Goal: Task Accomplishment & Management: Use online tool/utility

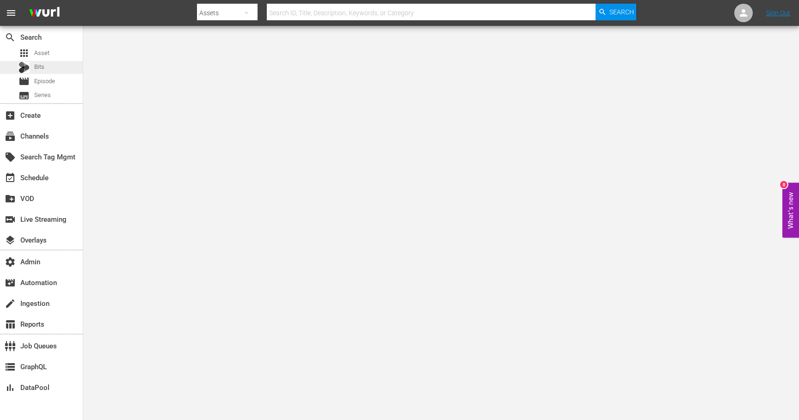
click at [39, 69] on span "Bits" at bounding box center [39, 66] width 10 height 9
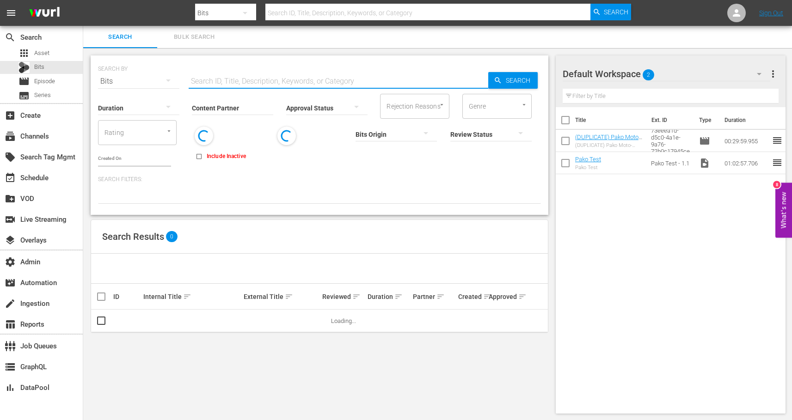
click at [216, 82] on input "text" at bounding box center [339, 81] width 300 height 22
paste input "189286595"
type input "189286595"
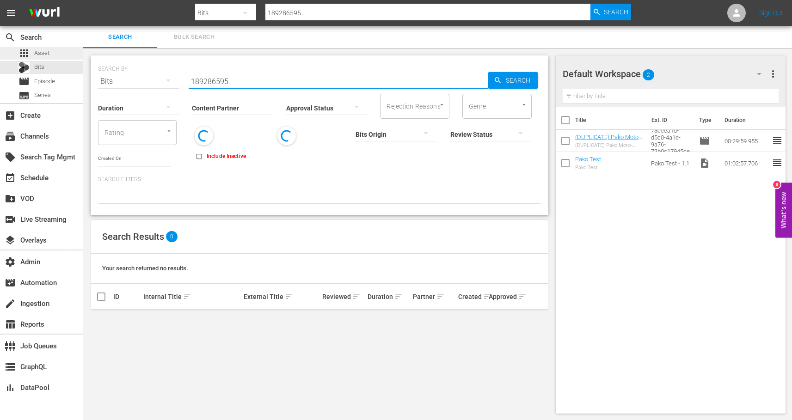
click at [58, 54] on div "apps Asset" at bounding box center [41, 53] width 83 height 13
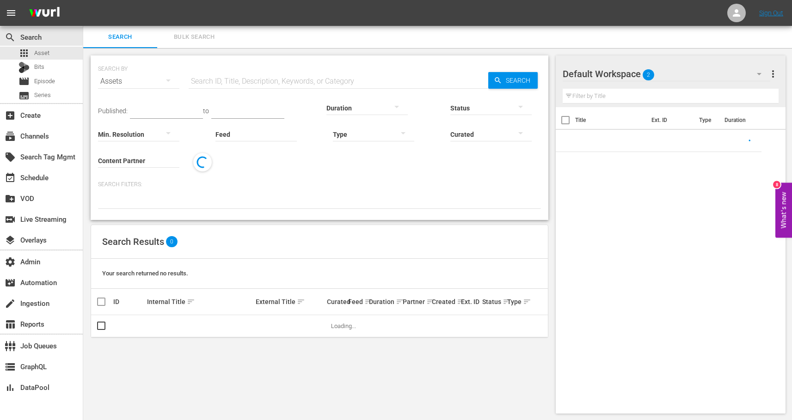
click at [231, 80] on input "text" at bounding box center [339, 81] width 300 height 22
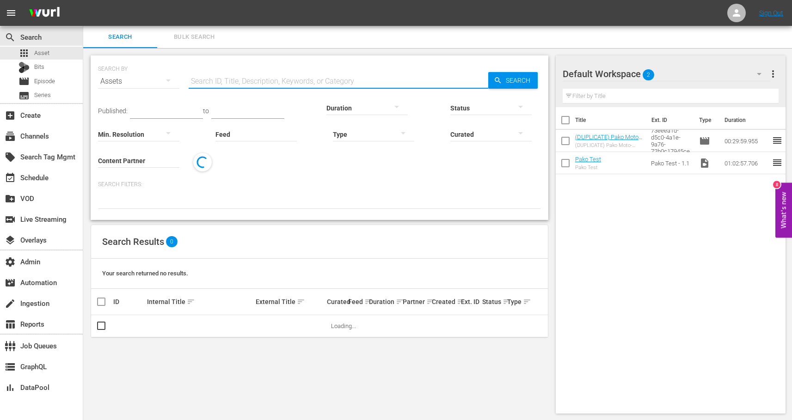
paste input "189286595"
type input "189286595"
click at [159, 324] on link "UFC BJJ 2 Vlog Series - Episode 4" at bounding box center [191, 326] width 88 height 7
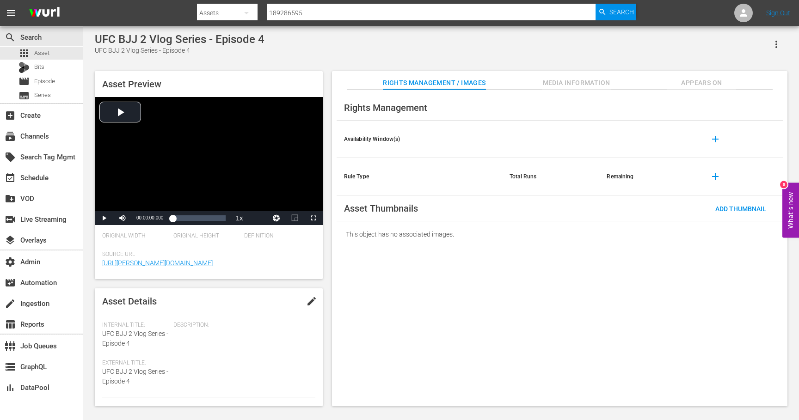
click at [701, 88] on span "Appears On" at bounding box center [701, 83] width 69 height 12
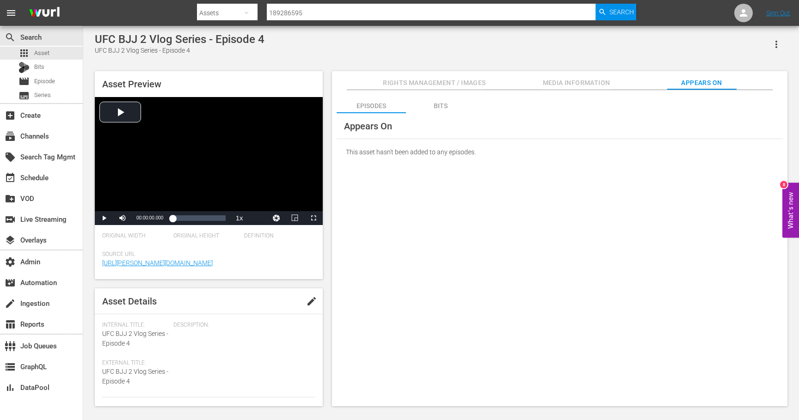
click at [444, 106] on div "Bits" at bounding box center [440, 106] width 69 height 22
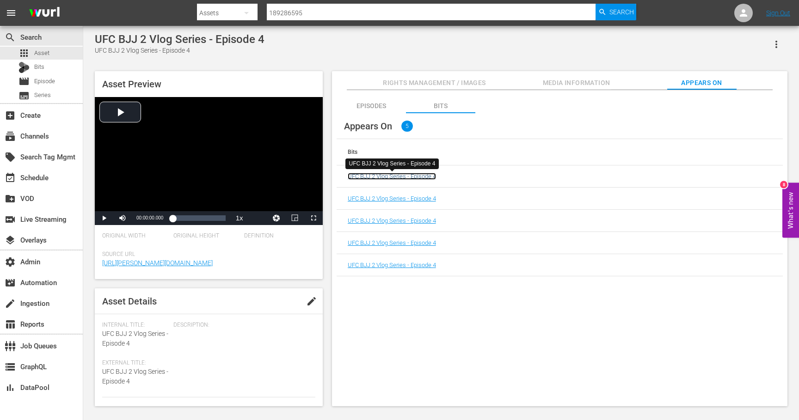
click at [423, 179] on link "UFC BJJ 2 Vlog Series - Episode 4" at bounding box center [392, 176] width 88 height 7
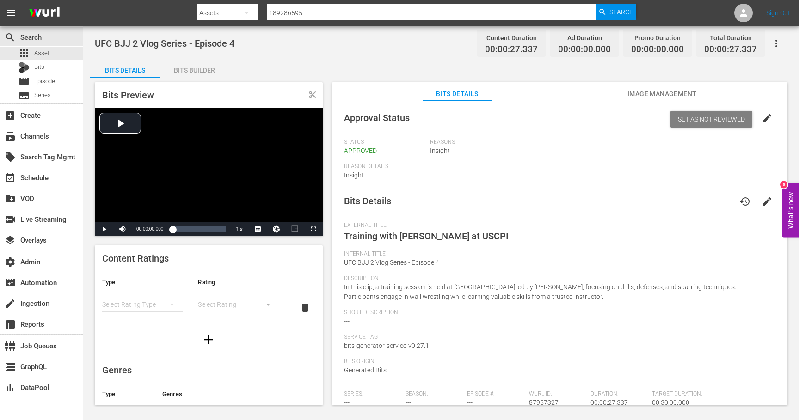
click at [631, 97] on span "Image Management" at bounding box center [661, 94] width 69 height 12
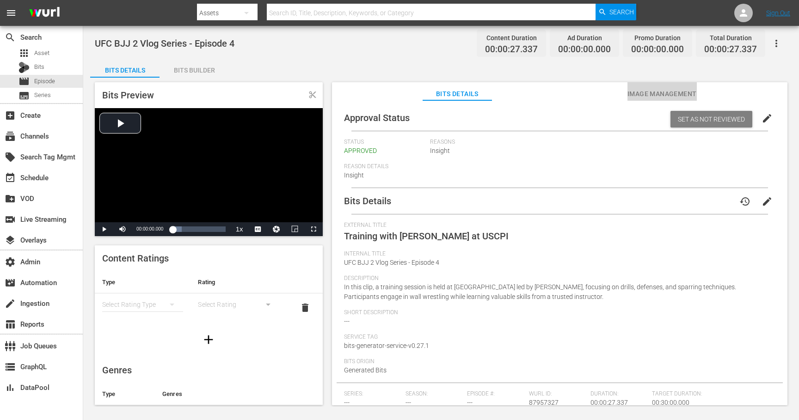
click at [657, 90] on span "Image Management" at bounding box center [661, 94] width 69 height 12
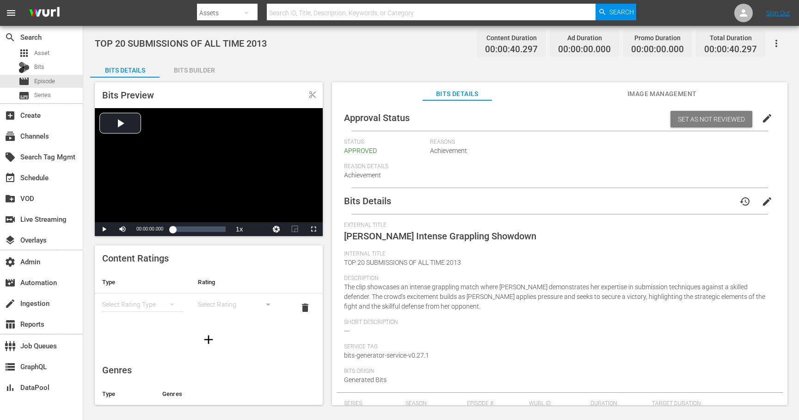
click at [655, 94] on span "Image Management" at bounding box center [661, 94] width 69 height 12
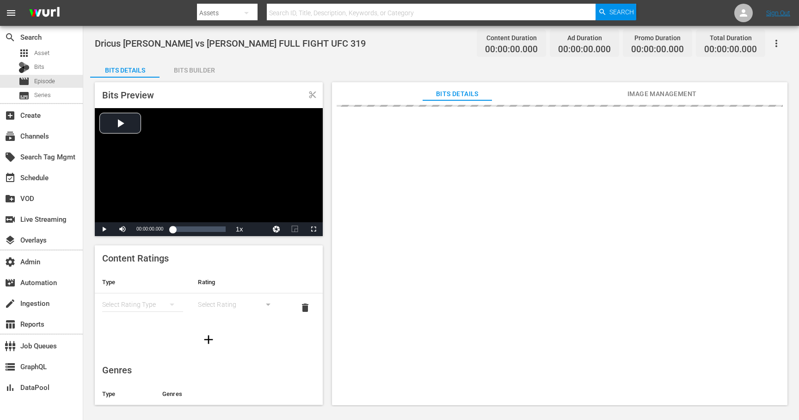
click at [661, 92] on span "Image Management" at bounding box center [661, 94] width 69 height 12
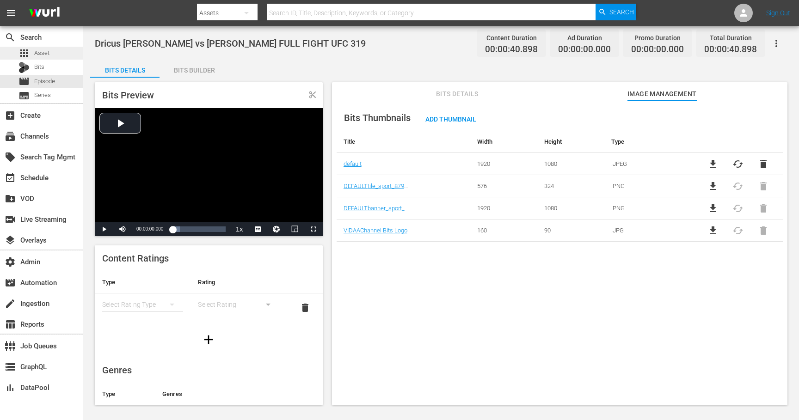
click at [44, 54] on span "Asset" at bounding box center [41, 53] width 15 height 9
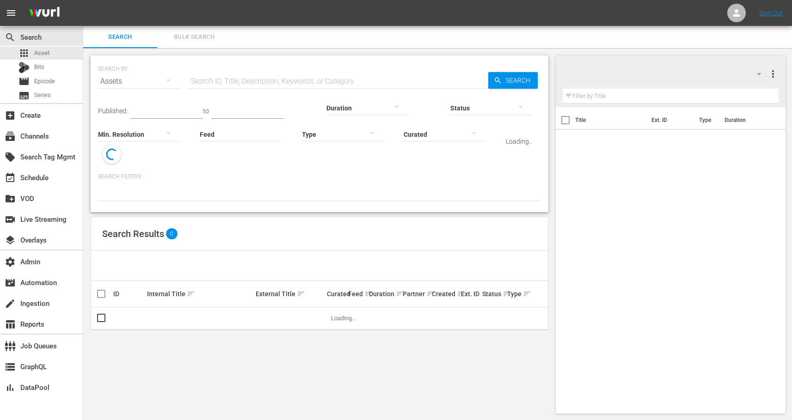
click at [214, 78] on input "text" at bounding box center [339, 81] width 300 height 22
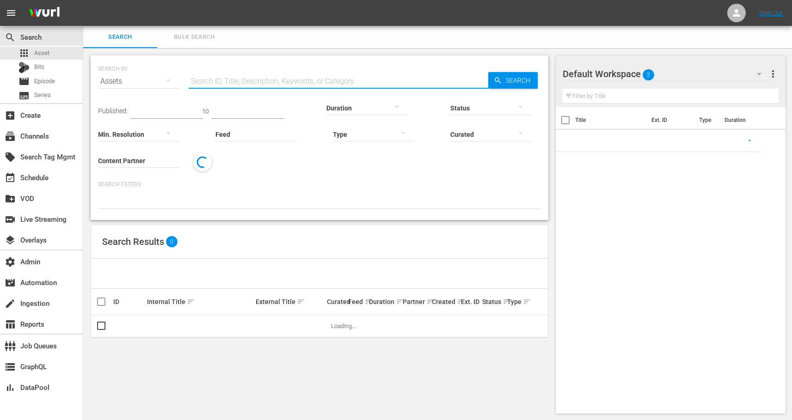
paste input "188269403"
type input "188269403"
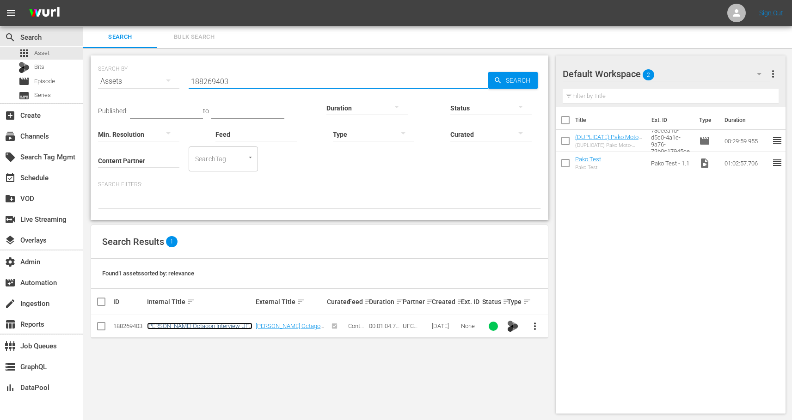
click at [194, 327] on link "Gillian Robertson Octagon Interview UFC Des Moines" at bounding box center [199, 330] width 105 height 14
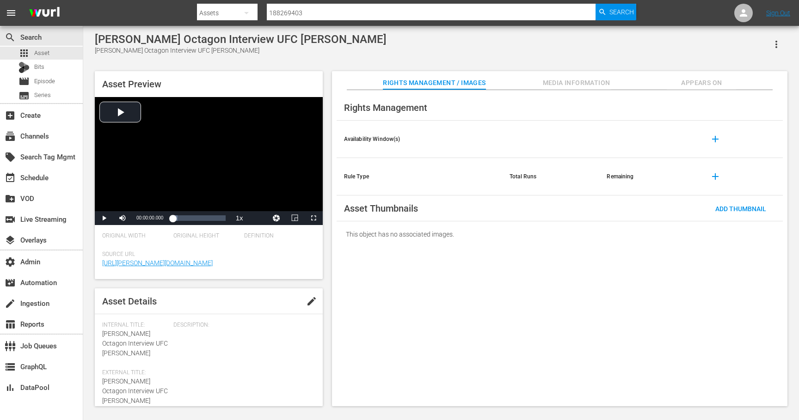
click at [699, 82] on span "Appears On" at bounding box center [701, 83] width 69 height 12
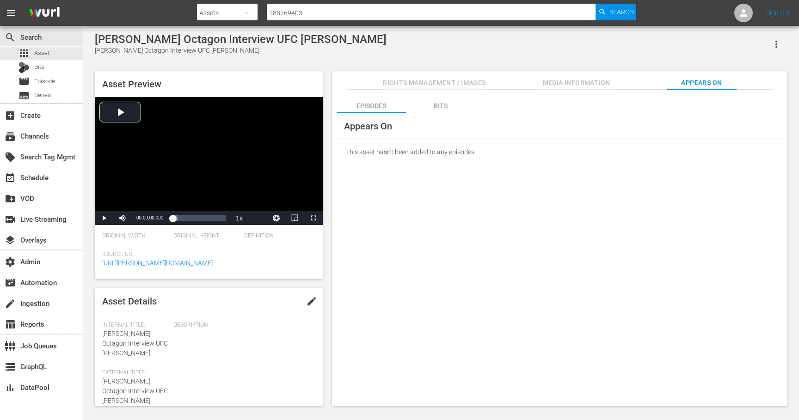
click at [439, 102] on div "Bits" at bounding box center [440, 106] width 69 height 22
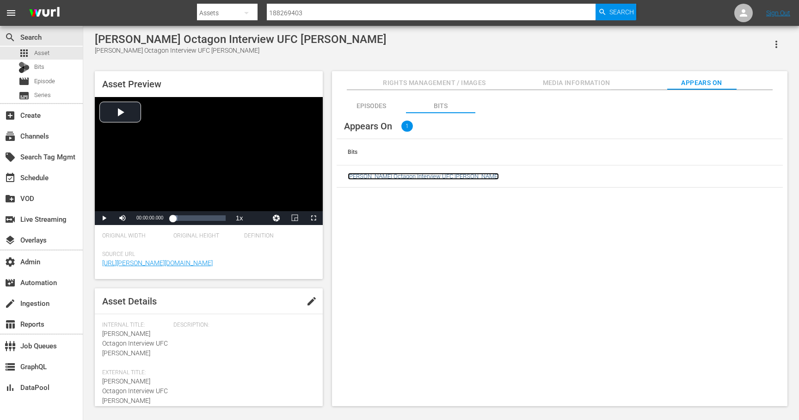
click at [408, 175] on link "Gillian Robertson Octagon Interview UFC Des Moines" at bounding box center [423, 176] width 151 height 7
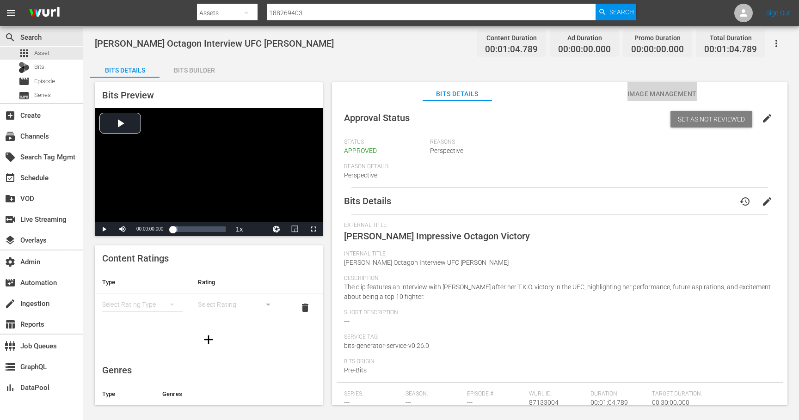
click at [659, 92] on span "Image Management" at bounding box center [661, 94] width 69 height 12
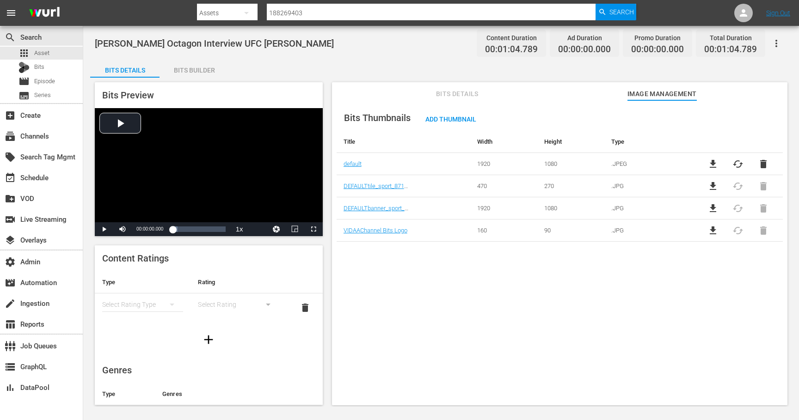
click at [712, 208] on span "file_download" at bounding box center [712, 208] width 11 height 11
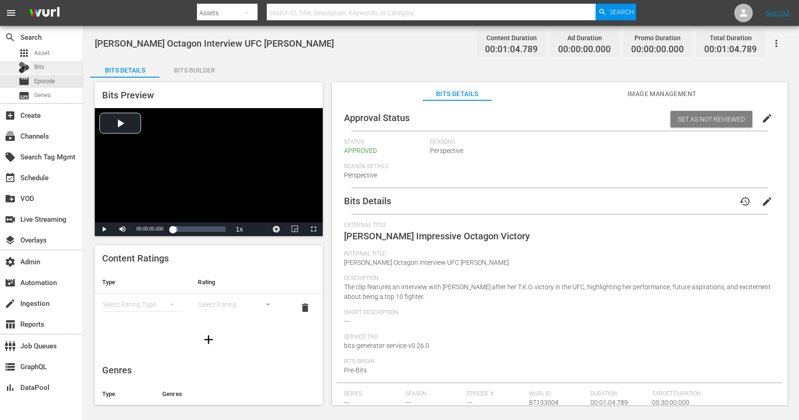
click at [46, 64] on div "Bits" at bounding box center [41, 67] width 83 height 13
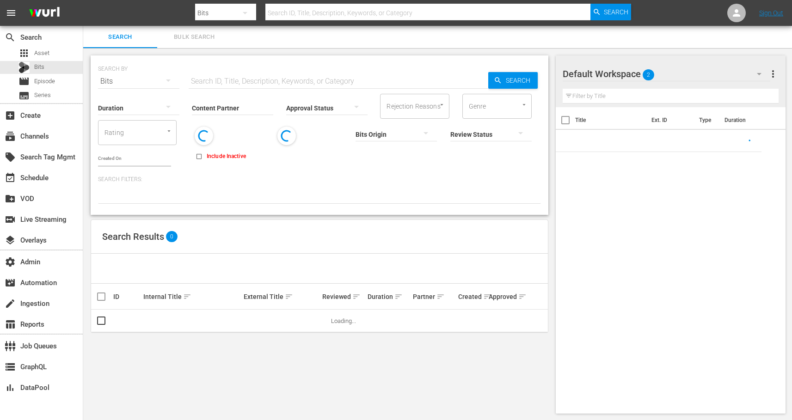
click at [195, 34] on span "Bulk Search" at bounding box center [194, 37] width 63 height 11
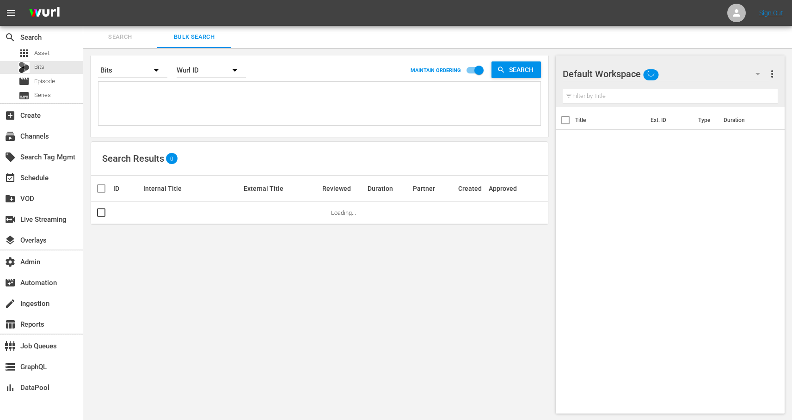
click at [180, 98] on textarea at bounding box center [321, 105] width 440 height 42
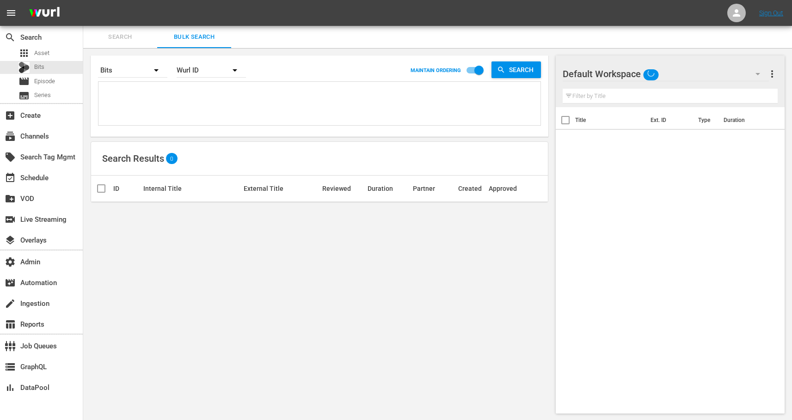
paste textarea "87133004 87133006 87133028 87133029 87133031 87133034 87133036 87133037 8750270…"
type textarea "87133004 87133006 87133028 87133029 87133031 87133034 87133036 87133037 8750270…"
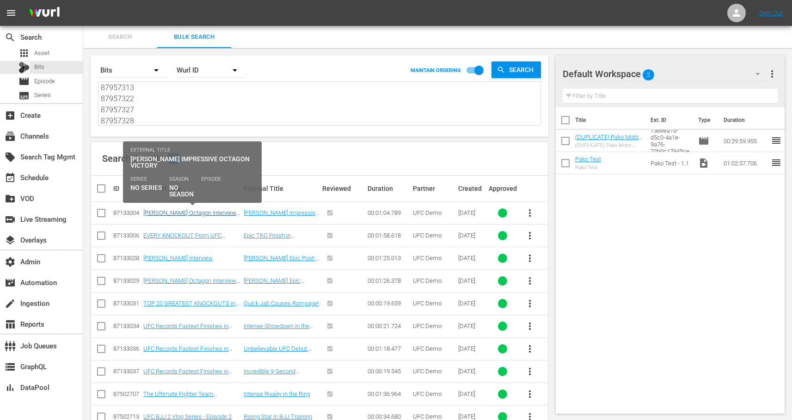
type textarea "87133004 87133006 87133028 87133029 87133031 87133034 87133036 87133037 8750270…"
click at [192, 212] on link "Gillian Robertson Octagon Interview UFC Des Moines" at bounding box center [189, 216] width 93 height 14
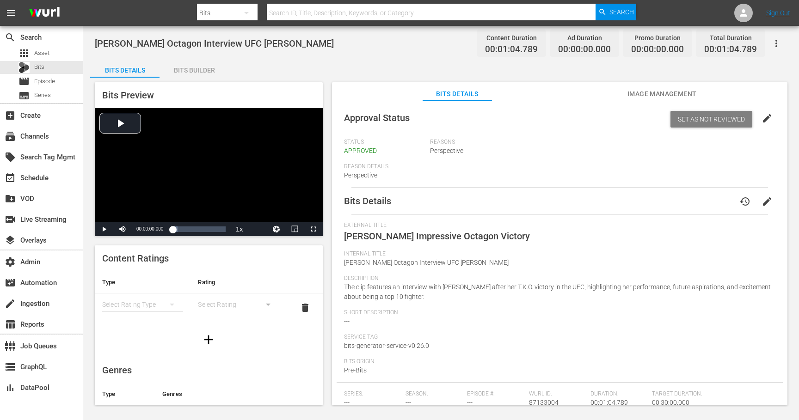
click at [653, 90] on span "Image Management" at bounding box center [661, 94] width 69 height 12
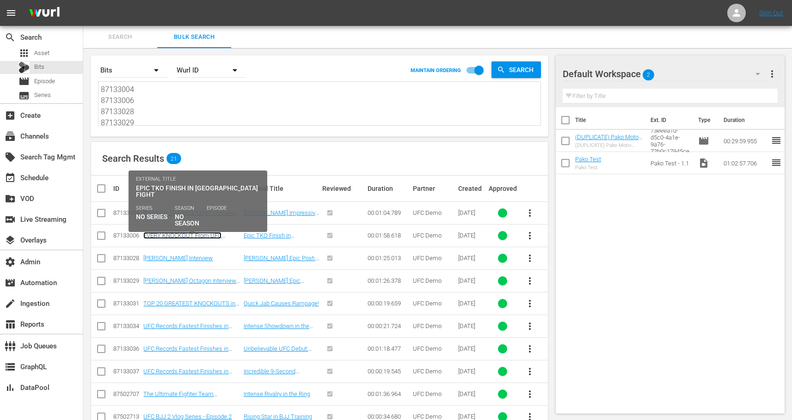
click at [182, 233] on link "EVERY KNOCKOUT From UFC Abu Dhabi" at bounding box center [182, 239] width 78 height 14
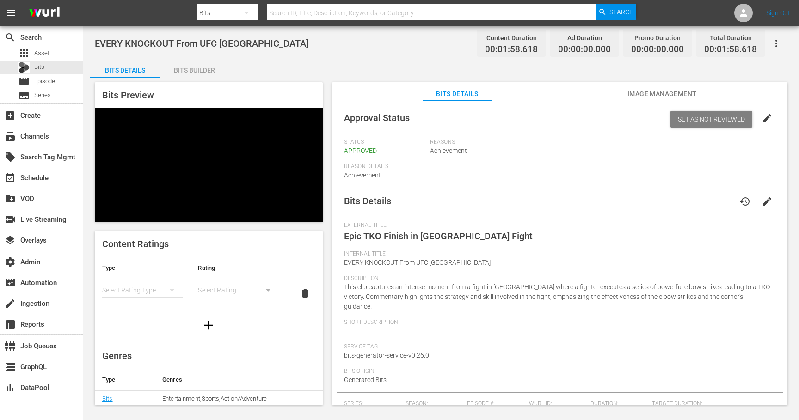
click at [649, 92] on span "Image Management" at bounding box center [661, 94] width 69 height 12
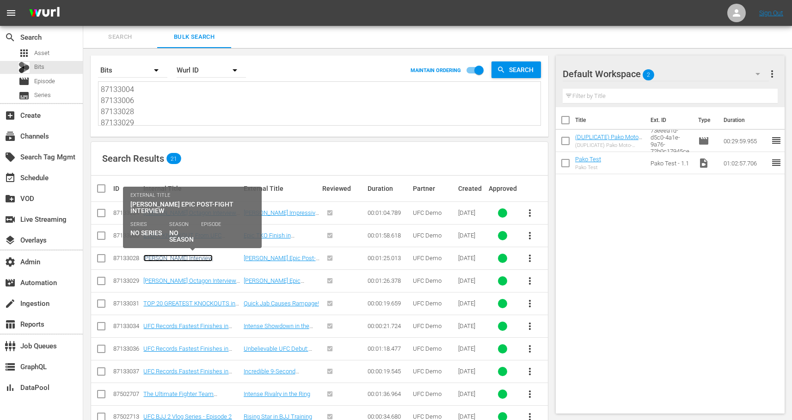
click at [171, 257] on link "Holloway Interview" at bounding box center [177, 258] width 69 height 7
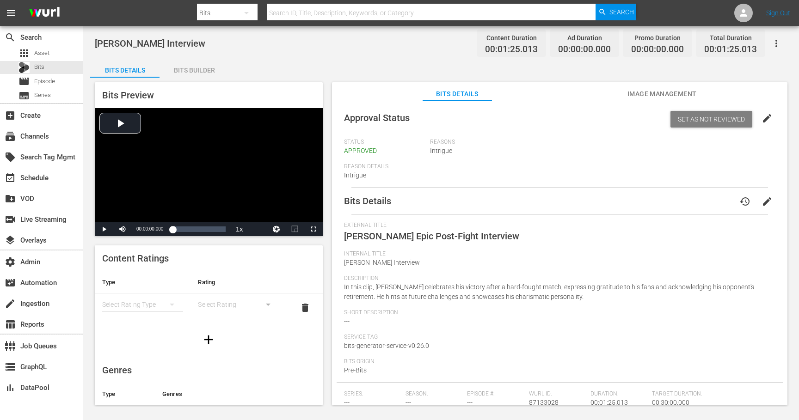
click at [645, 92] on span "Image Management" at bounding box center [661, 94] width 69 height 12
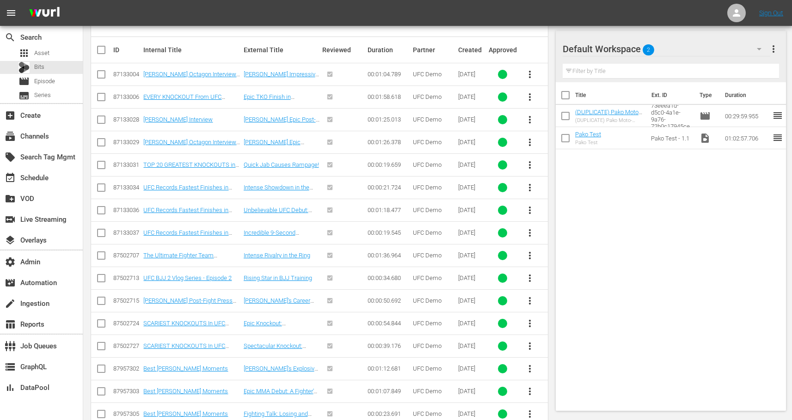
scroll to position [129, 0]
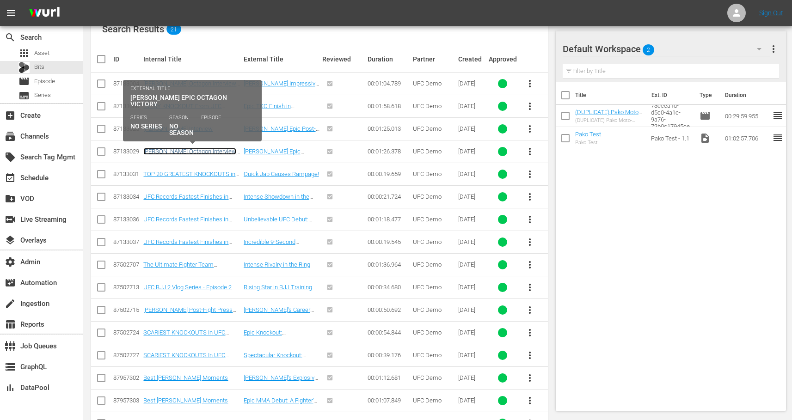
click at [188, 151] on link "Steven Nguyen Octagon Interview UFC Abu Dhabi" at bounding box center [189, 155] width 93 height 14
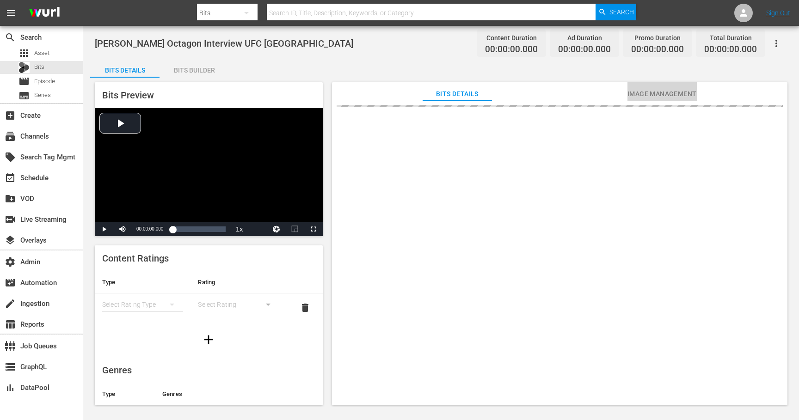
click at [645, 93] on span "Image Management" at bounding box center [661, 94] width 69 height 12
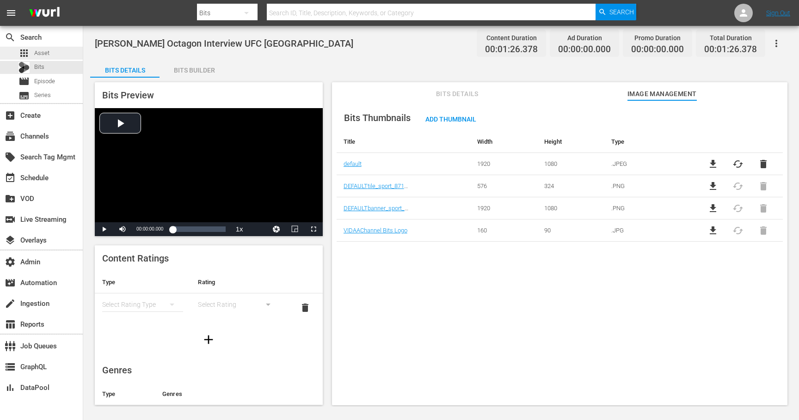
click at [61, 57] on div "apps Asset" at bounding box center [41, 53] width 83 height 13
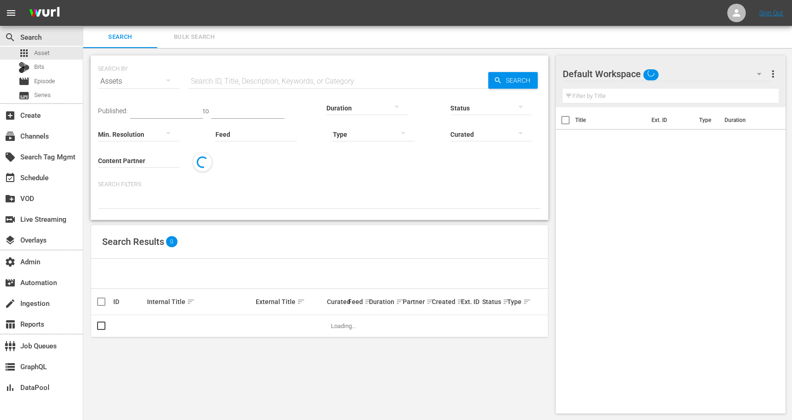
click at [283, 80] on input "text" at bounding box center [339, 81] width 300 height 22
paste input "189286595"
type input "189286595"
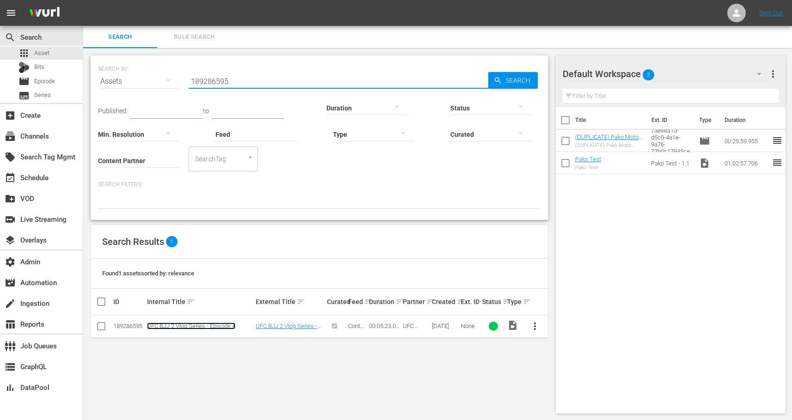
click at [178, 326] on link "UFC BJJ 2 Vlog Series - Episode 4" at bounding box center [191, 326] width 88 height 7
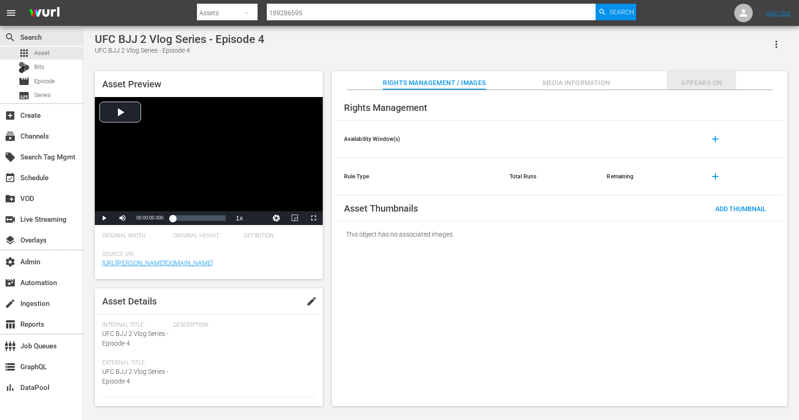
click at [695, 85] on span "Appears On" at bounding box center [701, 83] width 69 height 12
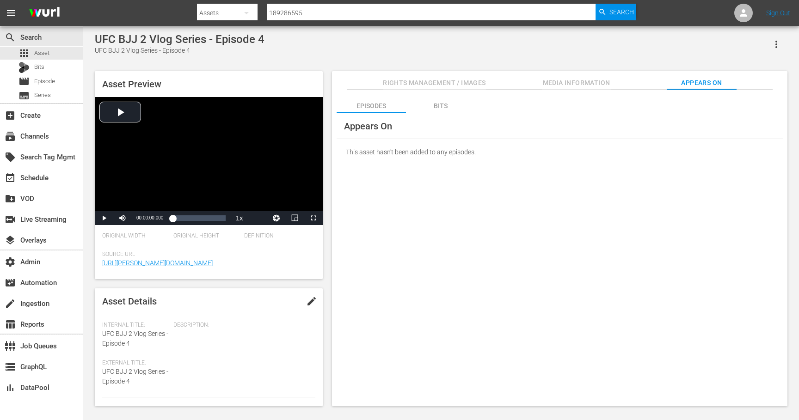
click at [441, 105] on div "Bits" at bounding box center [440, 106] width 69 height 22
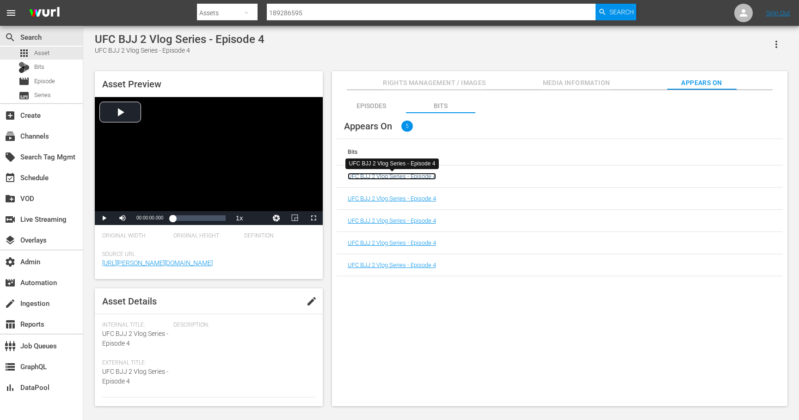
click at [411, 178] on link "UFC BJJ 2 Vlog Series - Episode 4" at bounding box center [392, 176] width 88 height 7
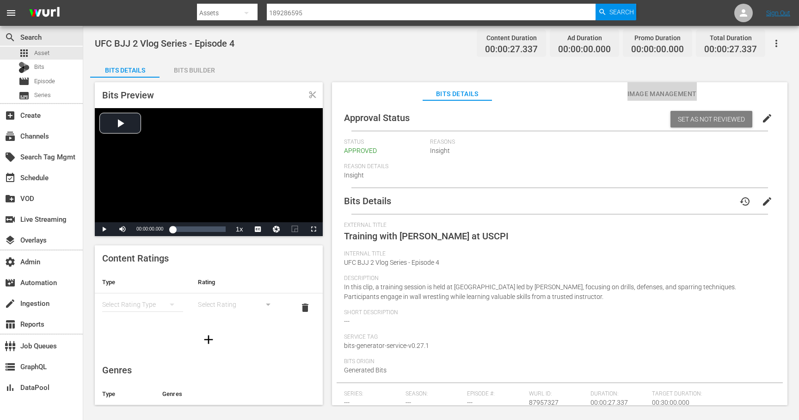
click at [664, 96] on span "Image Management" at bounding box center [661, 94] width 69 height 12
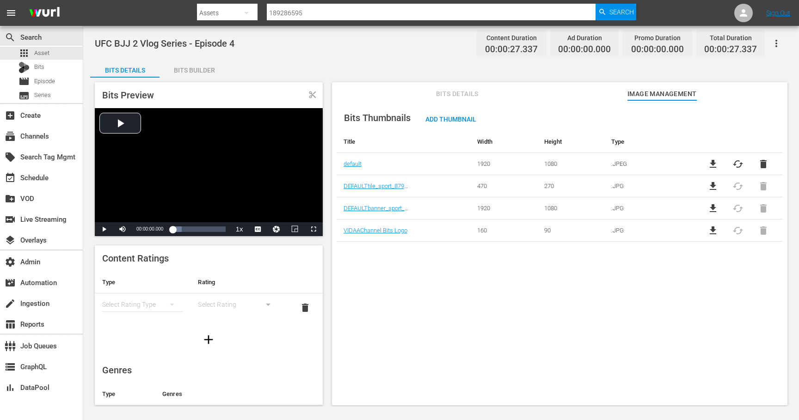
click at [715, 208] on span "file_download" at bounding box center [712, 208] width 11 height 11
